Goal: Task Accomplishment & Management: Use online tool/utility

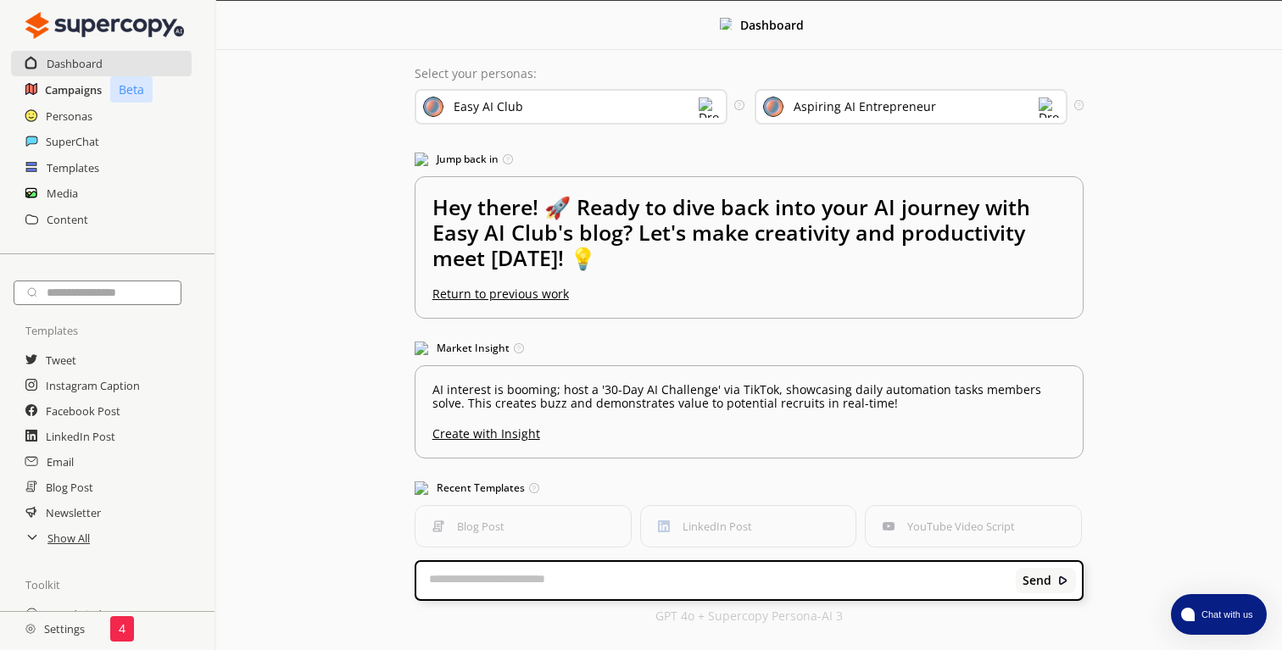
click at [69, 88] on h2 "Campaigns" at bounding box center [73, 89] width 57 height 25
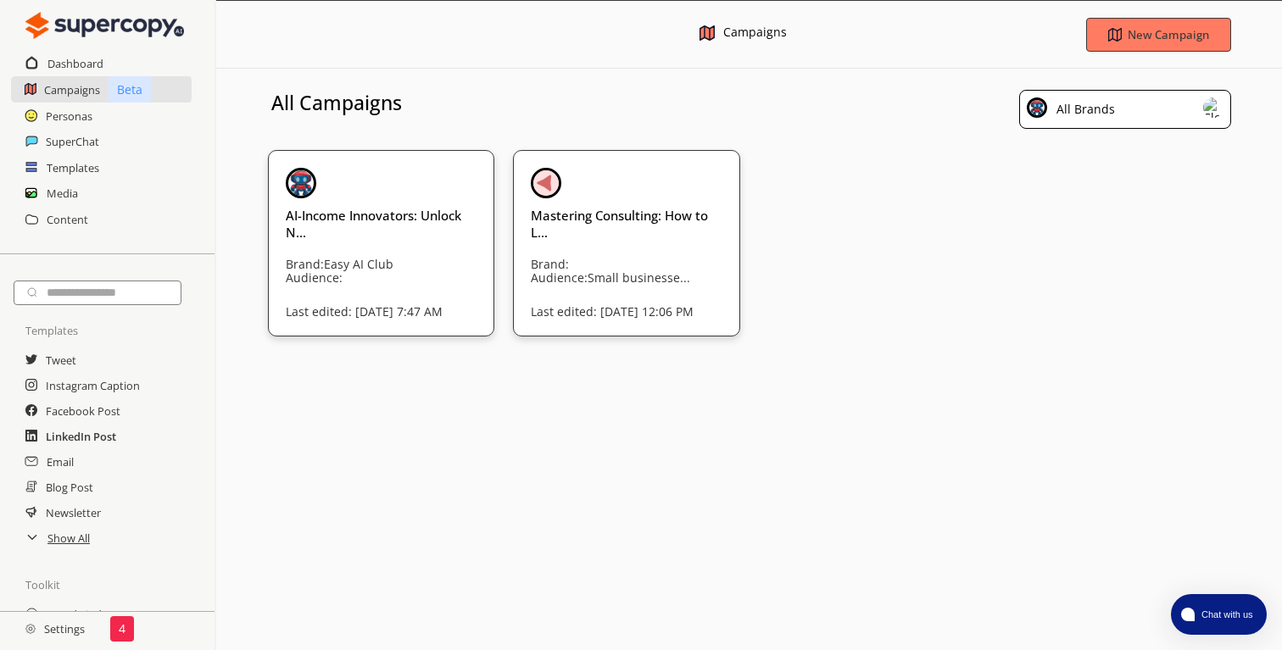
click at [86, 446] on h2 "LinkedIn Post" at bounding box center [81, 436] width 70 height 25
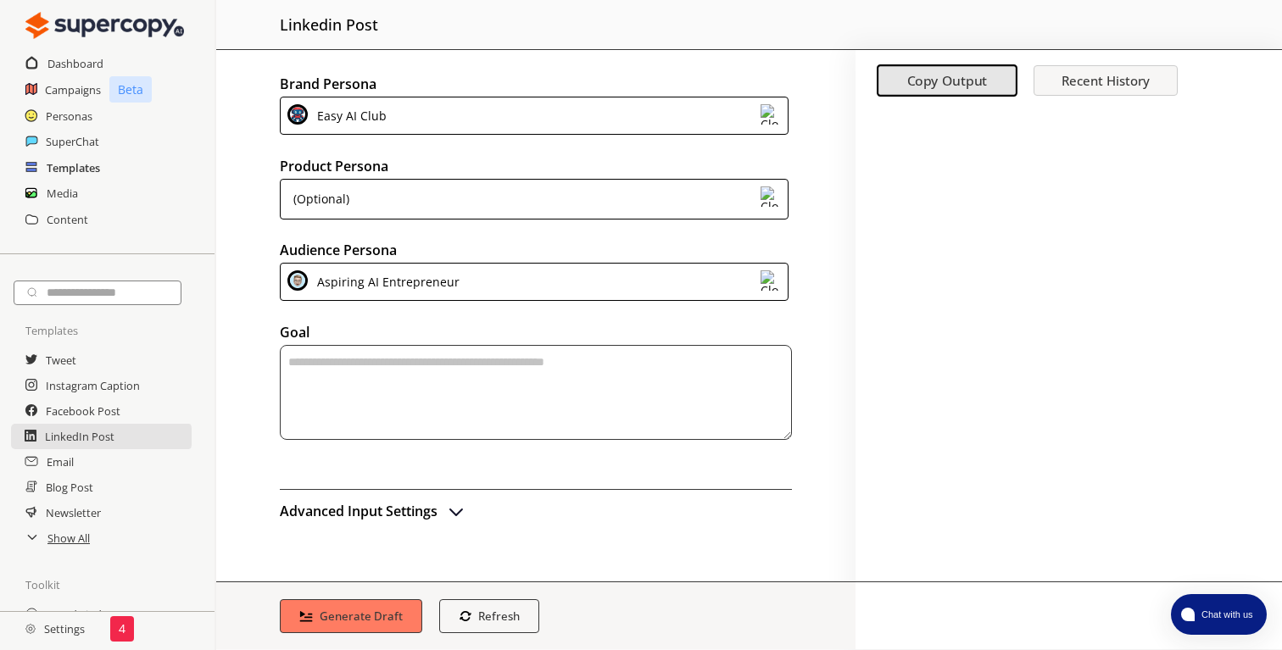
click at [69, 170] on h2 "Templates" at bounding box center [73, 167] width 53 height 25
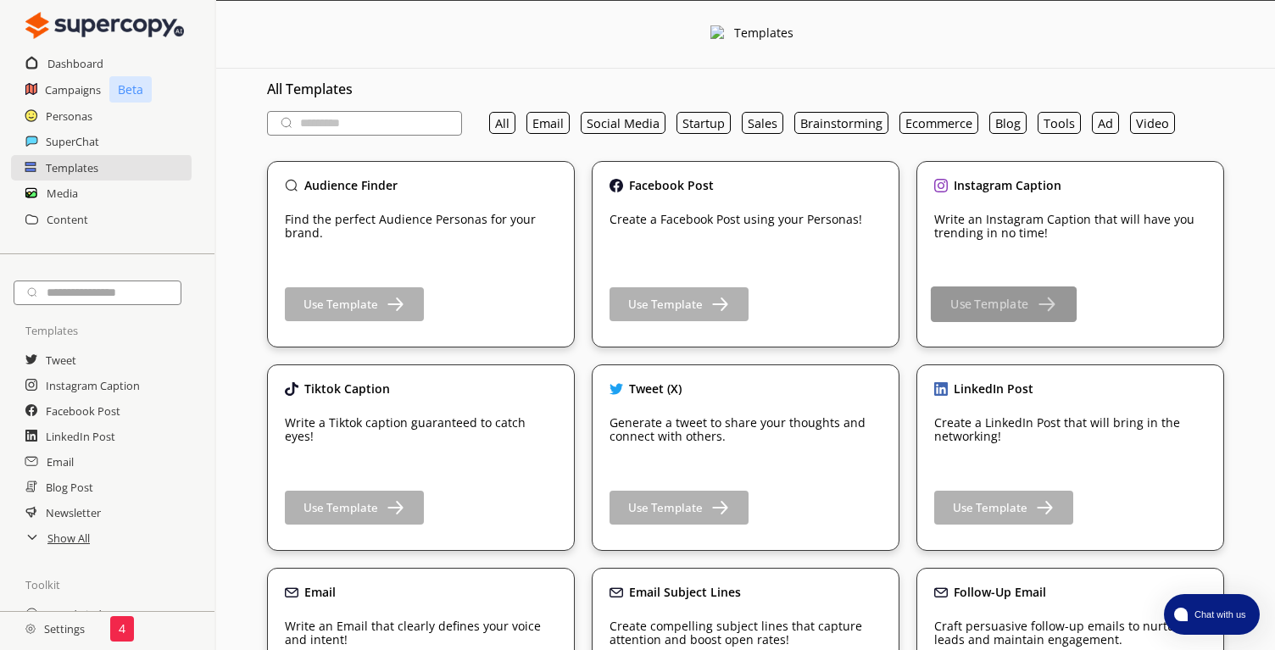
click at [1041, 306] on img "button" at bounding box center [1045, 303] width 21 height 21
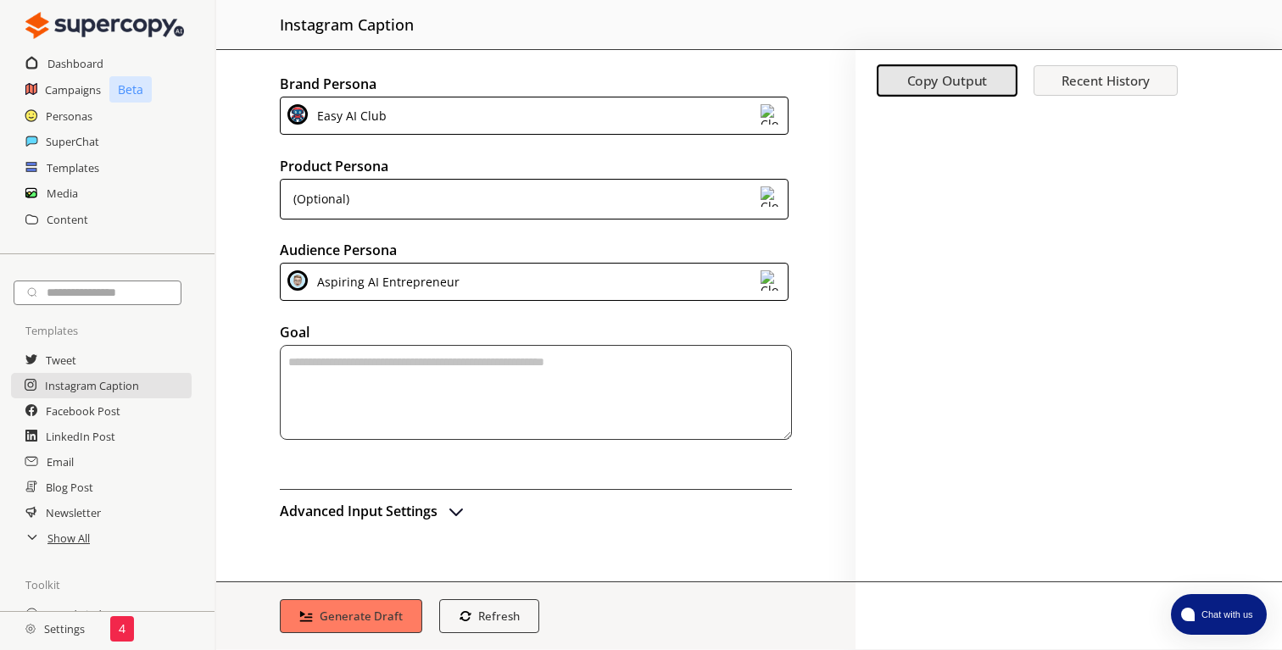
click at [417, 203] on div "(Optional)" at bounding box center [534, 199] width 509 height 41
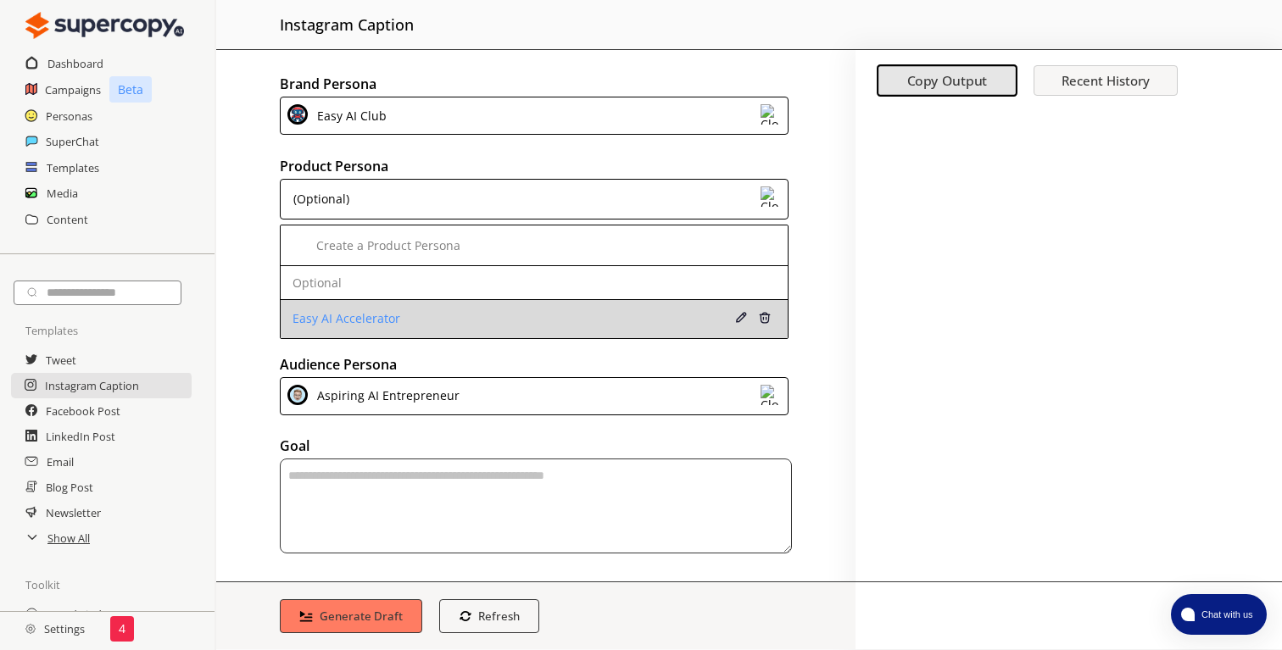
click at [402, 309] on li "Easy AI Accelerator" at bounding box center [534, 318] width 507 height 37
click at [350, 332] on li "Easy AI Accelerator" at bounding box center [534, 318] width 507 height 37
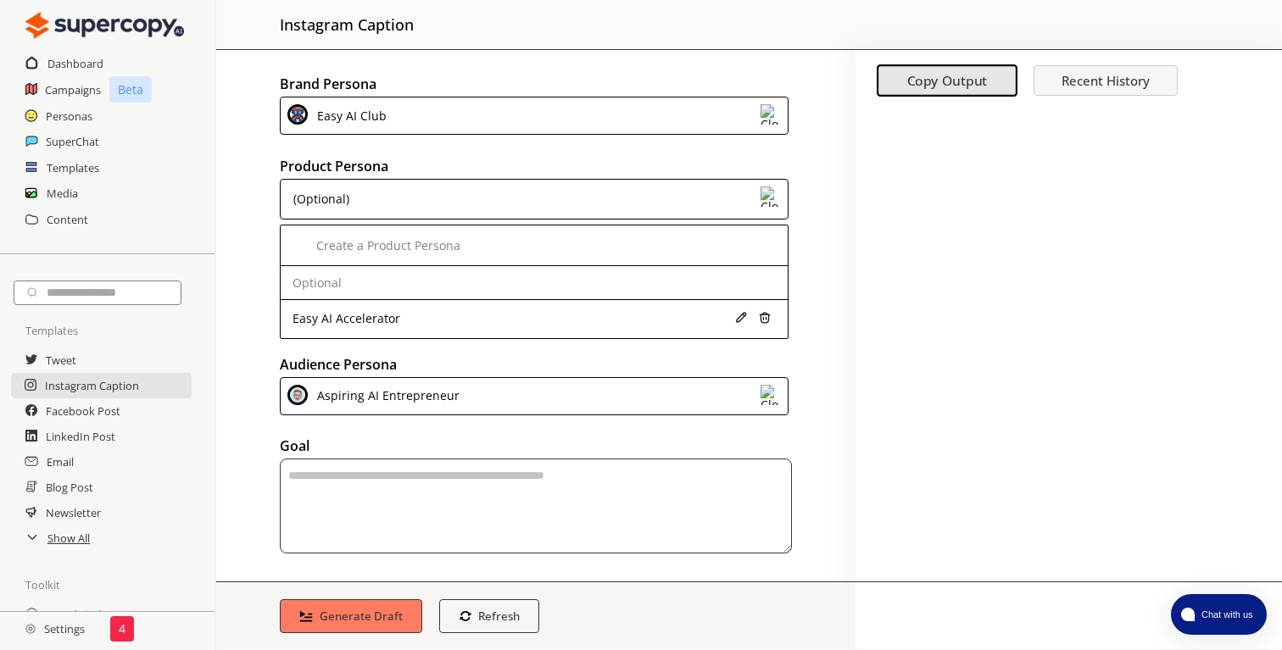
click at [246, 310] on div "Brand Persona Easy AI Club Product Persona (Optional) Create a Product Persona …" at bounding box center [535, 316] width 639 height 532
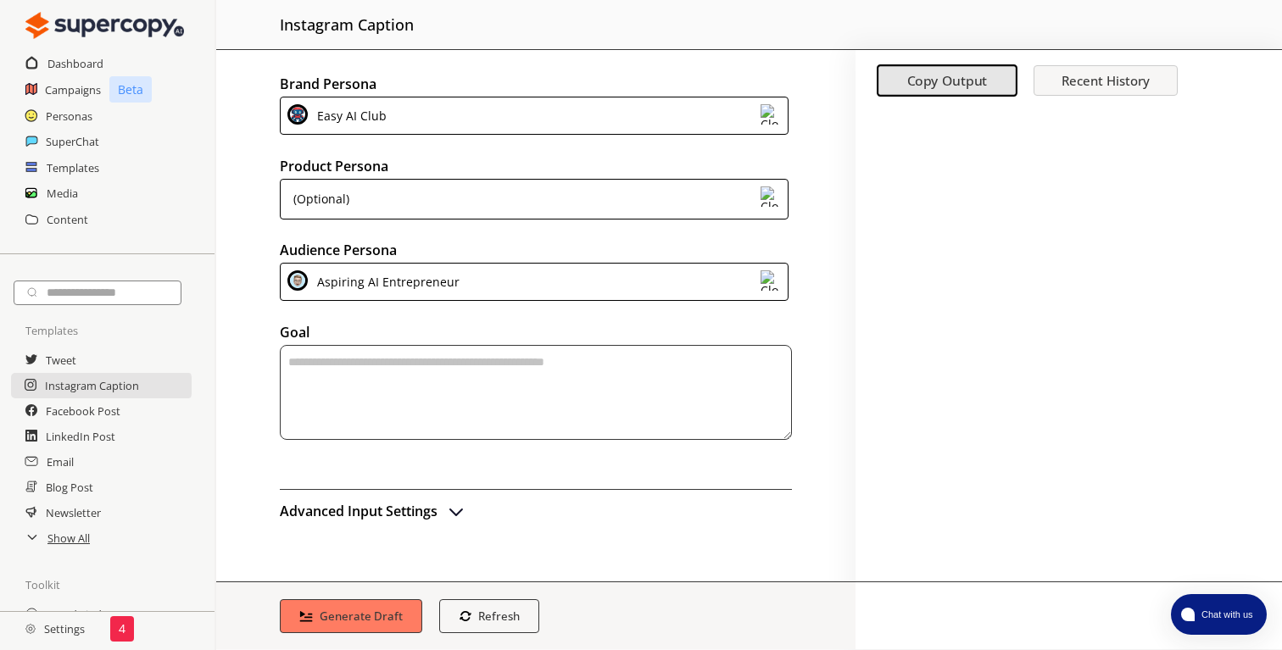
click at [431, 396] on textarea "textarea-textarea" at bounding box center [536, 392] width 512 height 95
type textarea "**********"
click at [381, 607] on button "Generate Draft" at bounding box center [350, 617] width 149 height 36
